Goal: Task Accomplishment & Management: Manage account settings

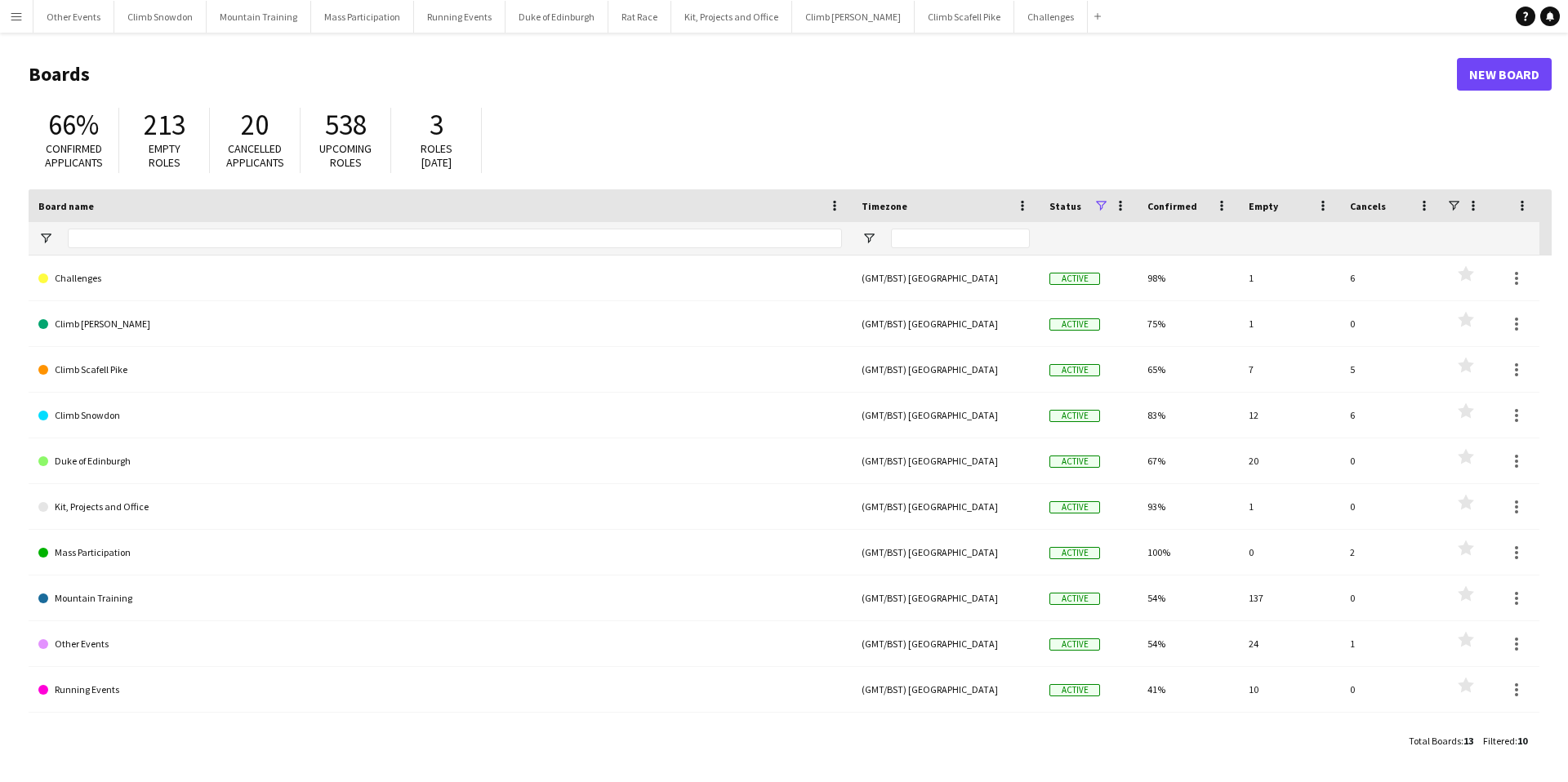
click at [10, 11] on app-icon "Menu" at bounding box center [17, 17] width 13 height 13
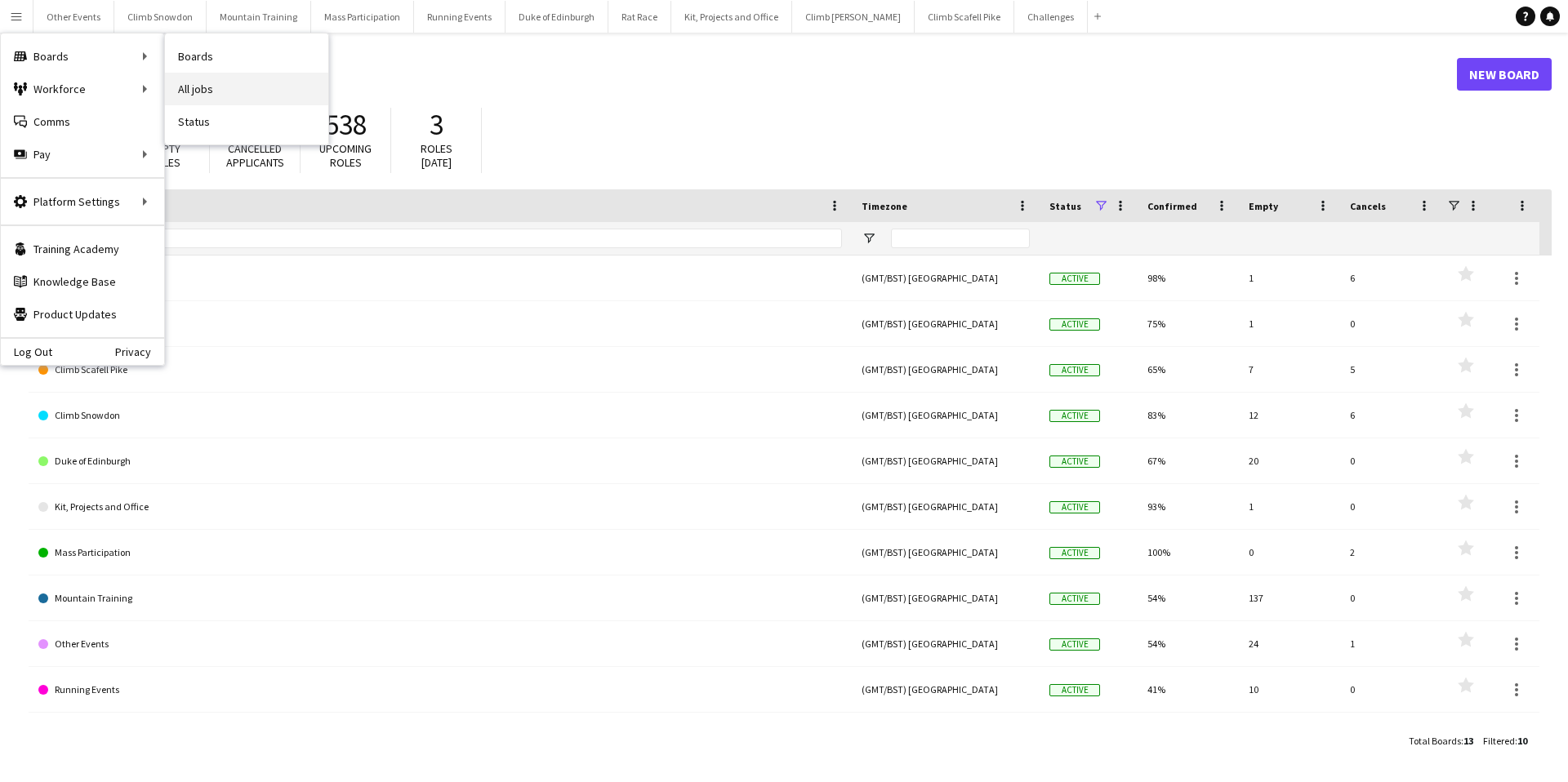
click at [197, 86] on link "All jobs" at bounding box center [246, 89] width 164 height 33
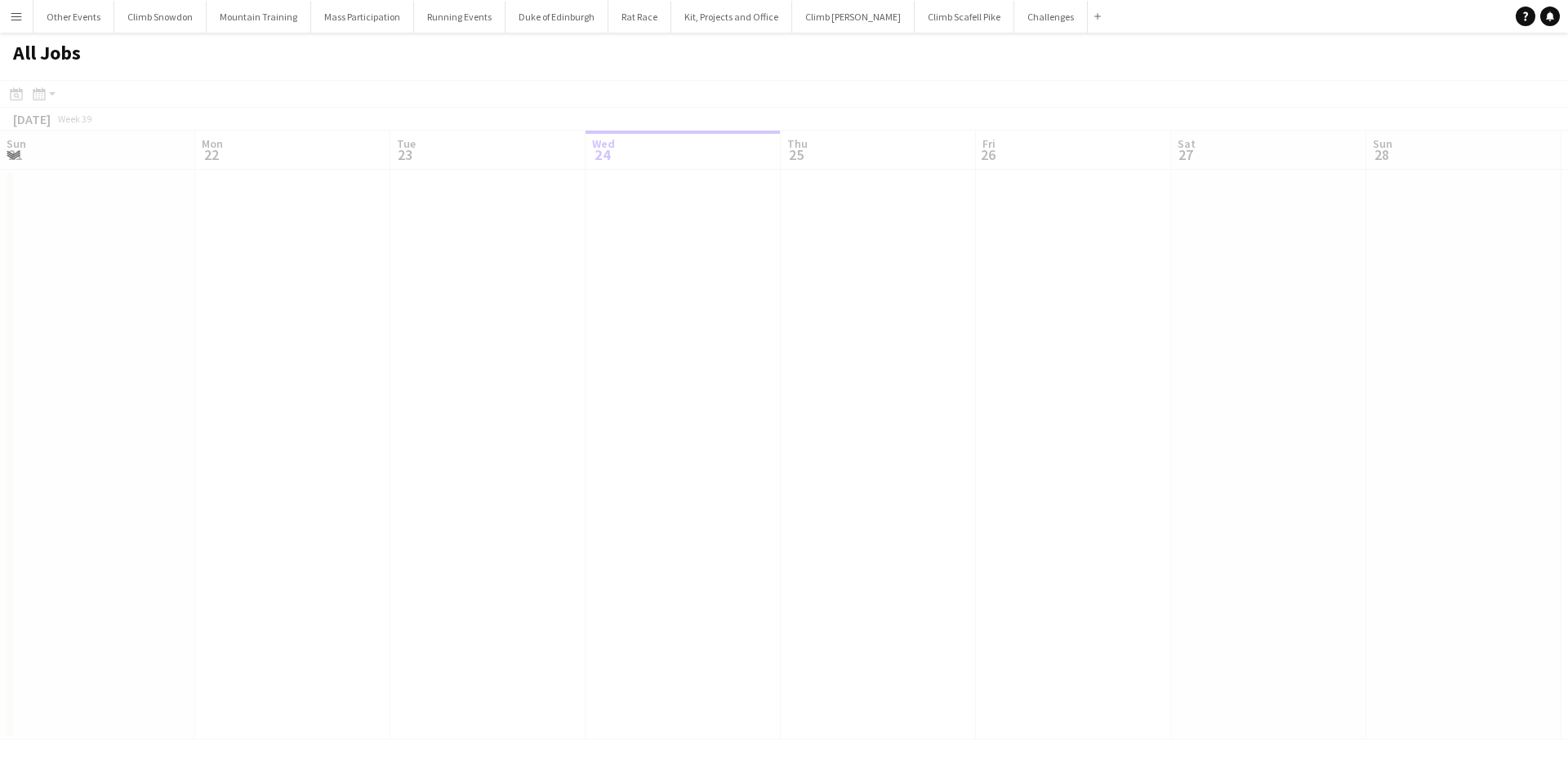
scroll to position [0, 390]
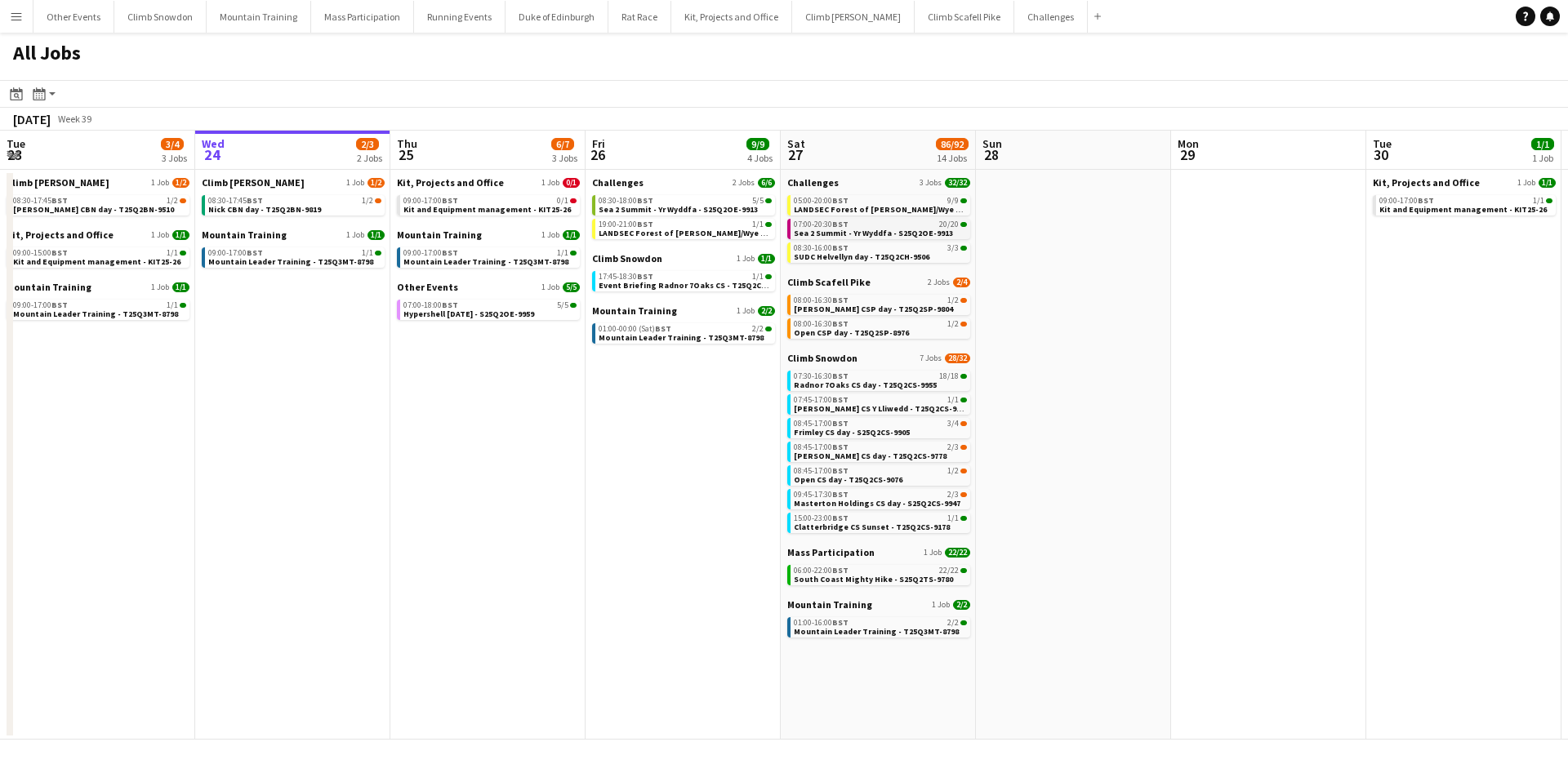
click at [826, 226] on span "07:00-20:30 BST" at bounding box center [820, 225] width 55 height 8
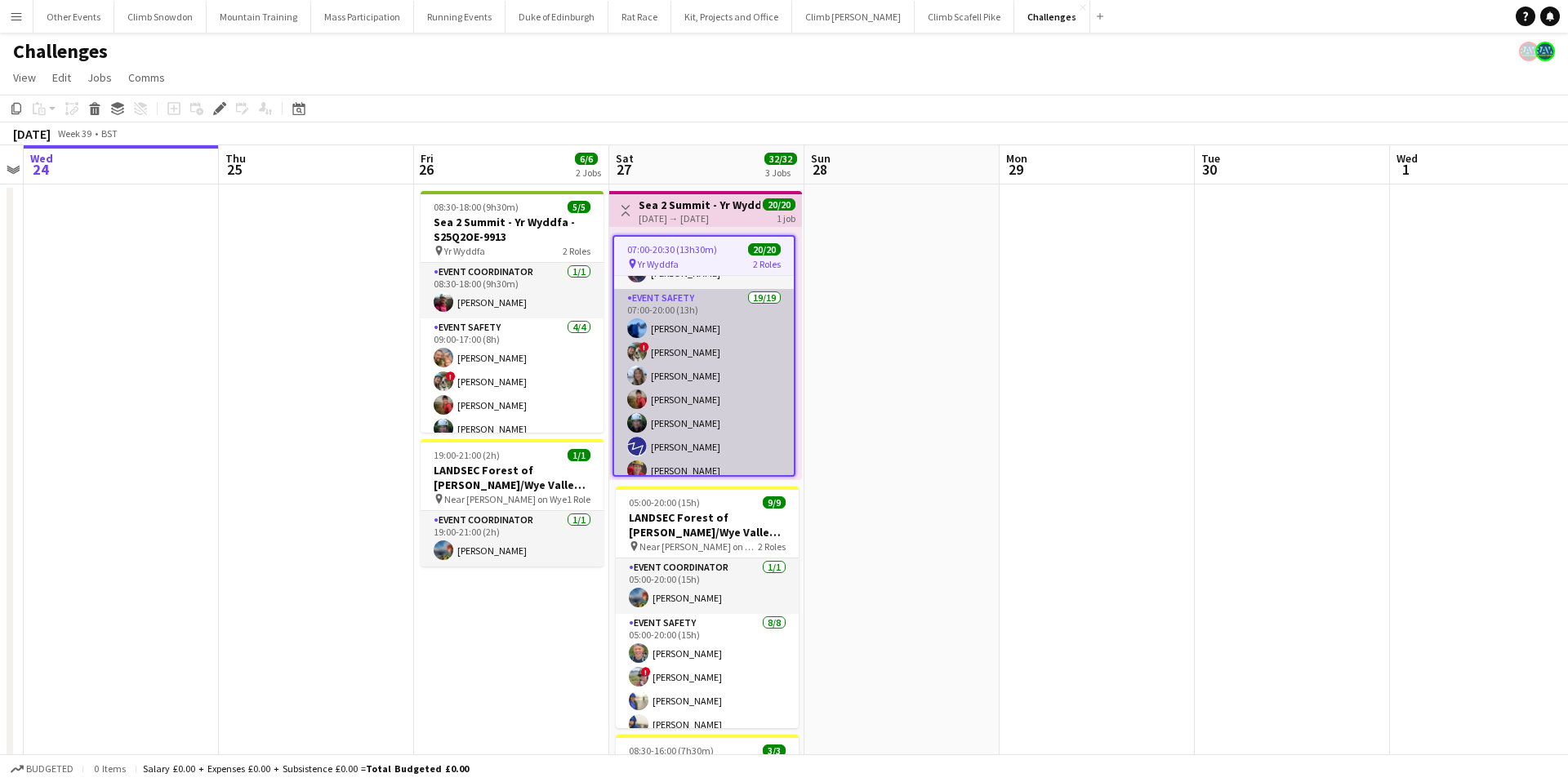
scroll to position [25, 0]
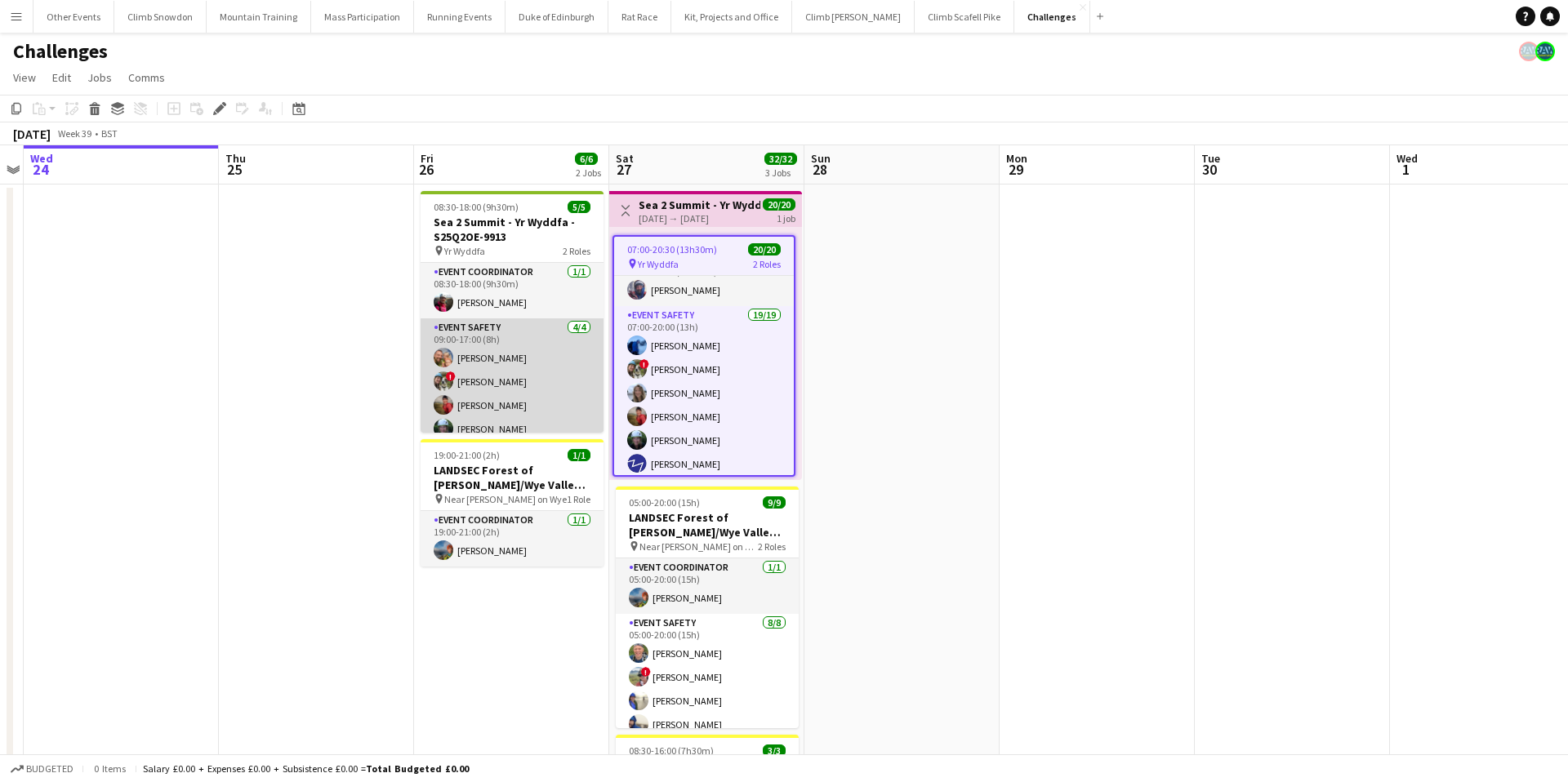
click at [504, 404] on app-card-role "Event Safety 4/4 09:00-17:00 (8h) Rob Laing ! Tess Elias Kate Owen Melissa Schu…" at bounding box center [512, 381] width 183 height 127
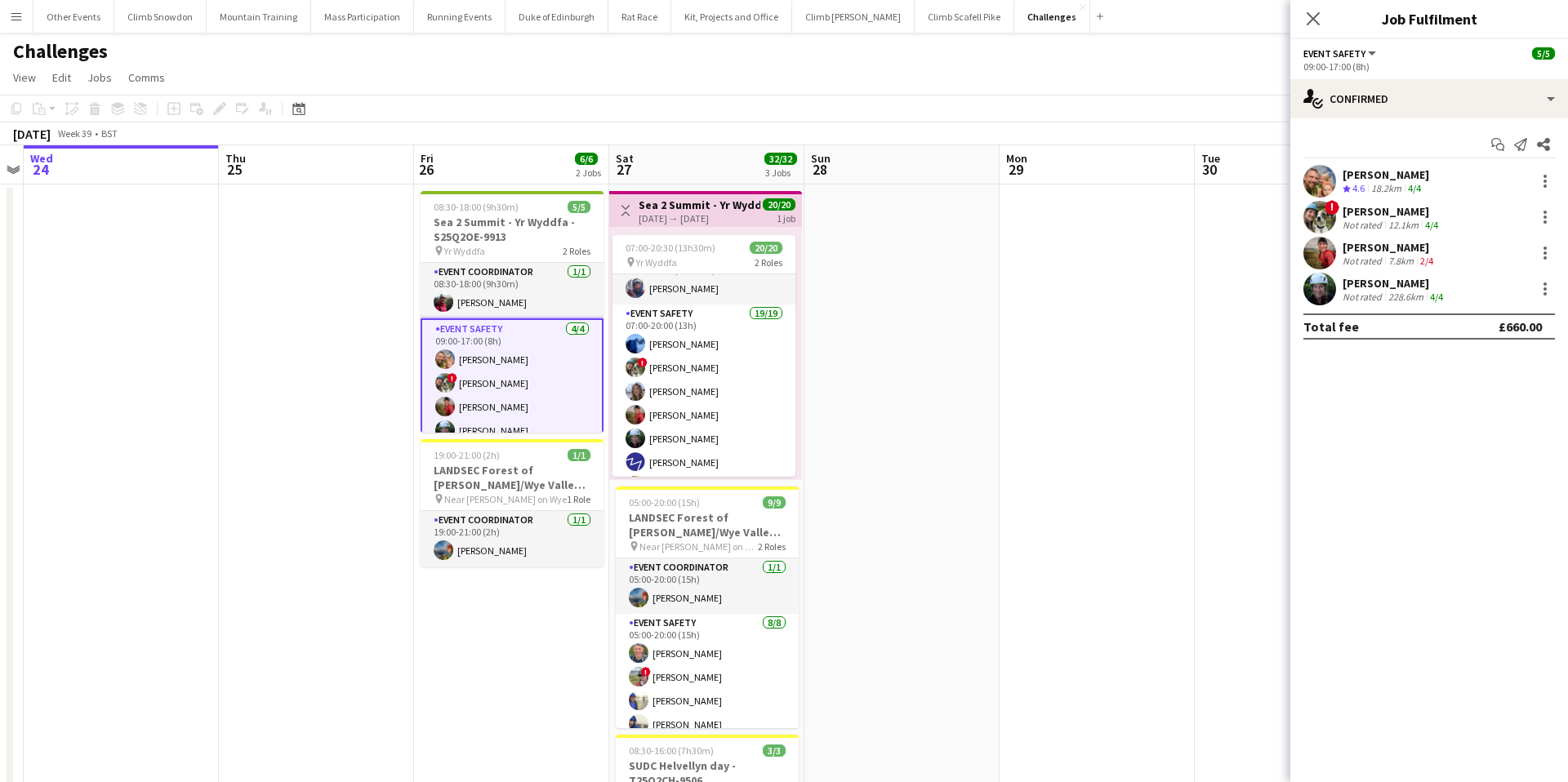
click at [1320, 253] on app-user-avatar at bounding box center [1319, 253] width 33 height 33
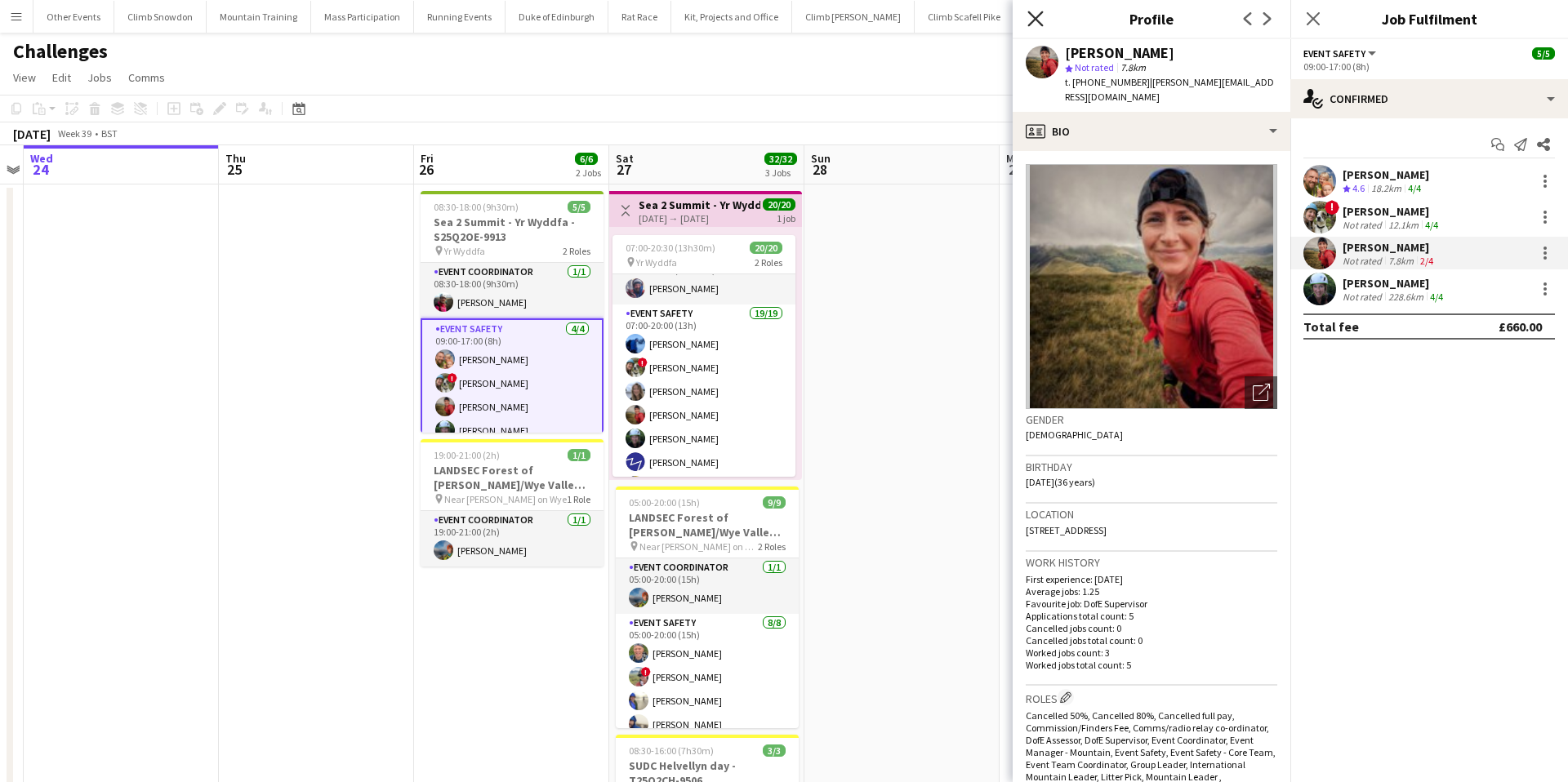
click at [1032, 15] on icon at bounding box center [1035, 18] width 15 height 15
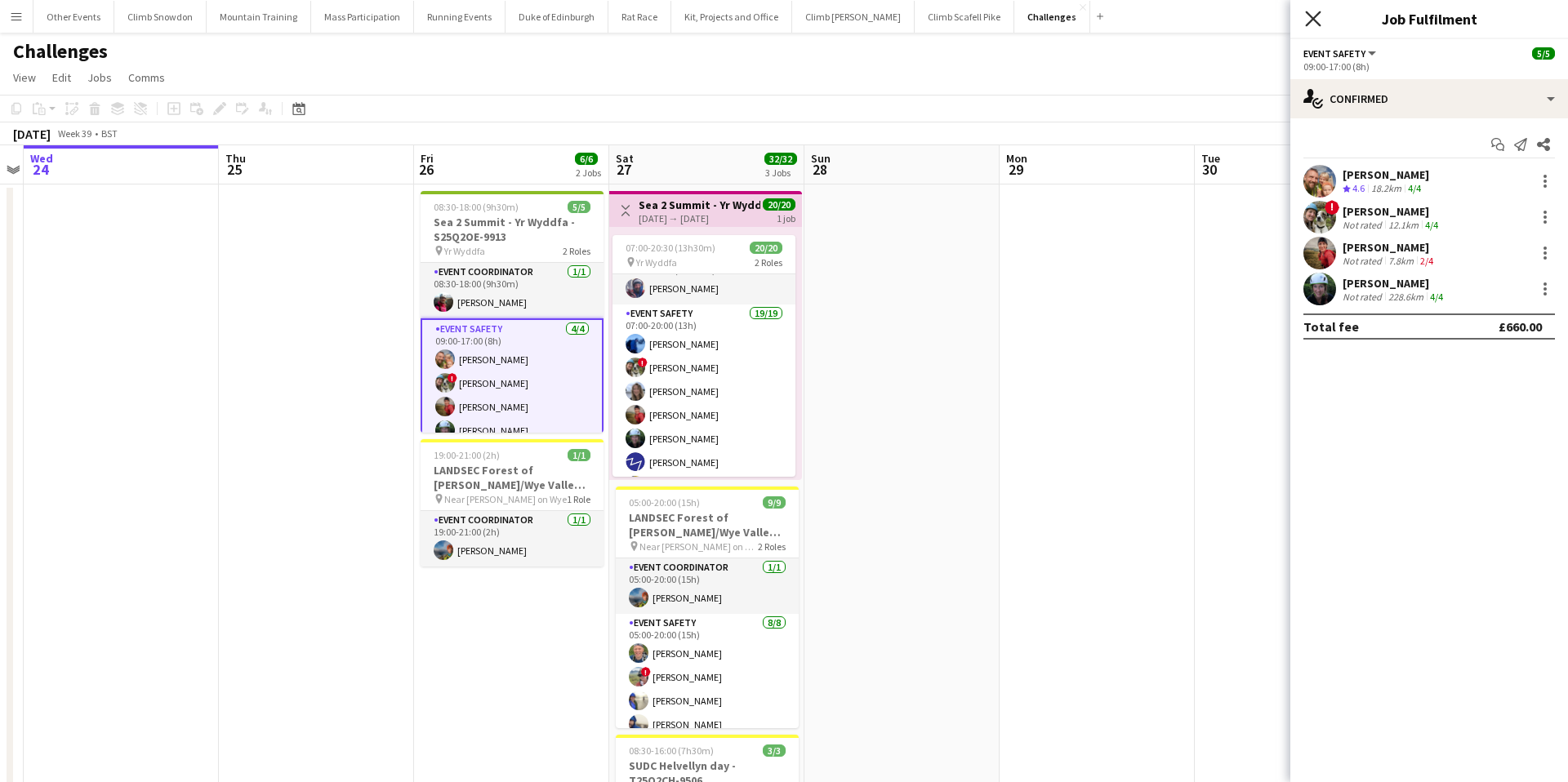
click at [1308, 14] on icon at bounding box center [1312, 18] width 15 height 15
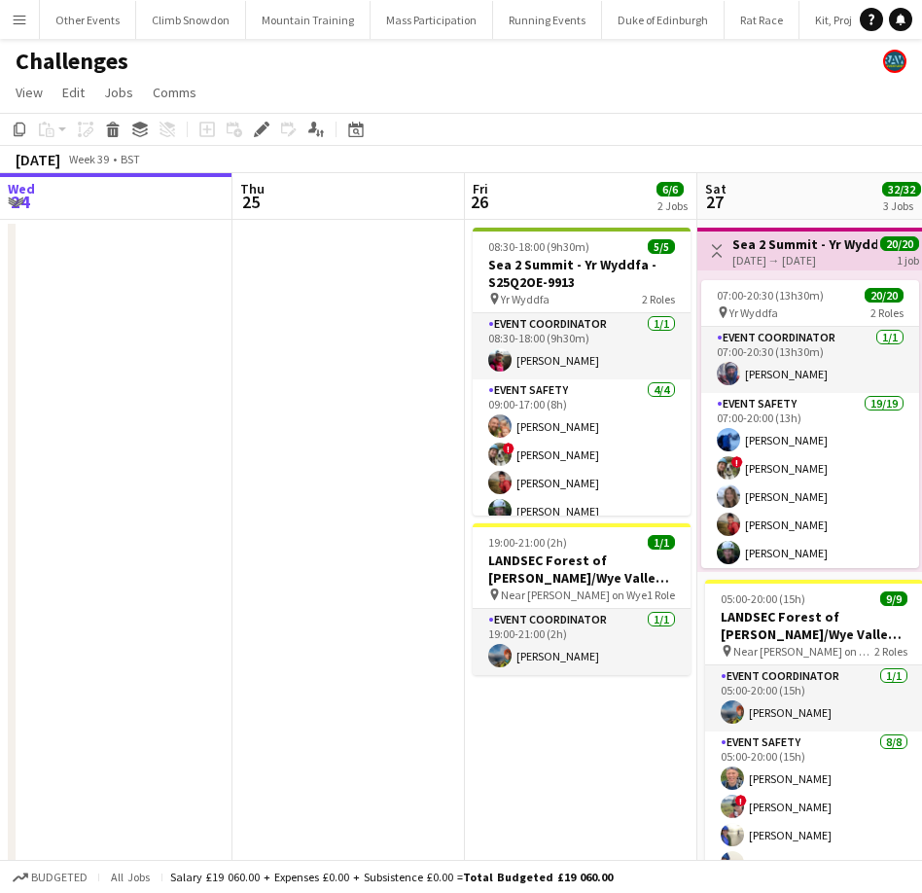
scroll to position [0, 718]
